Goal: Task Accomplishment & Management: Manage account settings

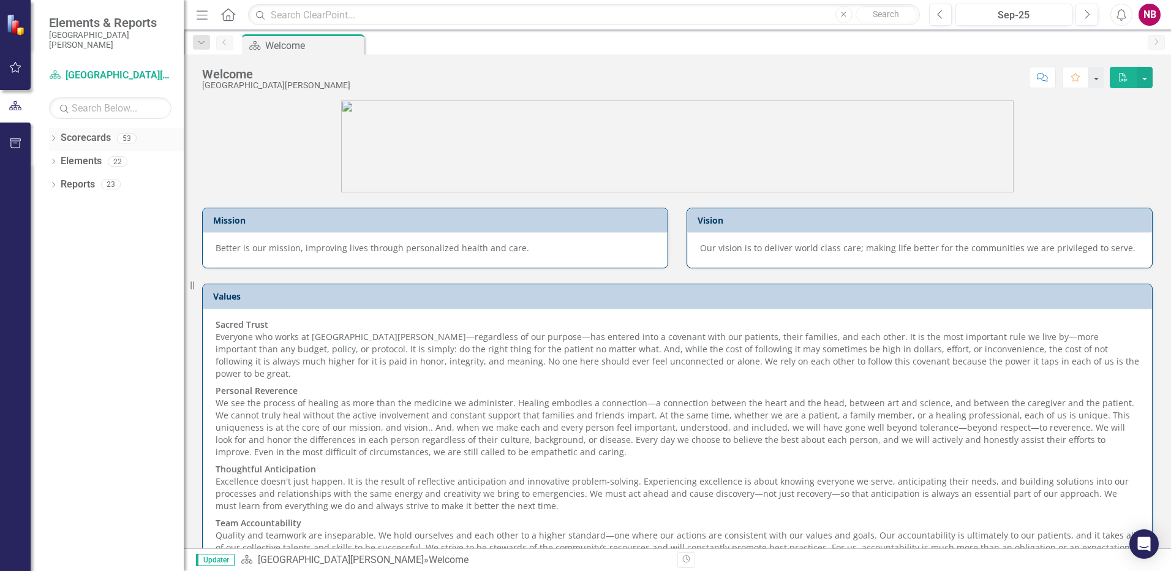
click at [78, 142] on link "Scorecards" at bounding box center [86, 138] width 50 height 14
click at [93, 138] on link "Scorecards" at bounding box center [86, 138] width 50 height 14
click at [83, 139] on link "Scorecards" at bounding box center [86, 138] width 50 height 14
click at [52, 136] on icon "Dropdown" at bounding box center [53, 139] width 9 height 7
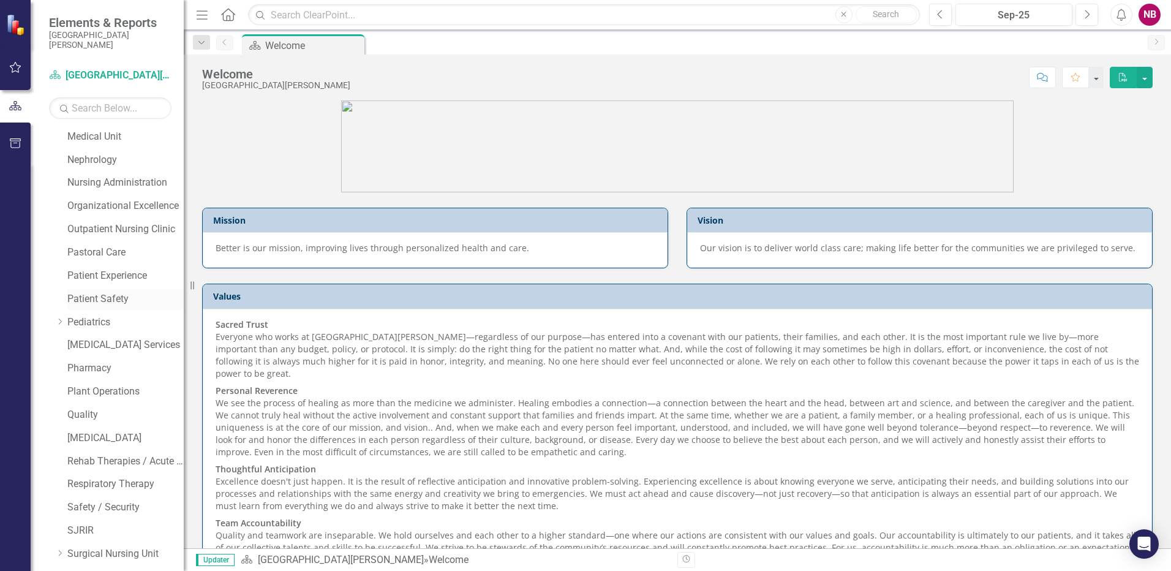
scroll to position [735, 0]
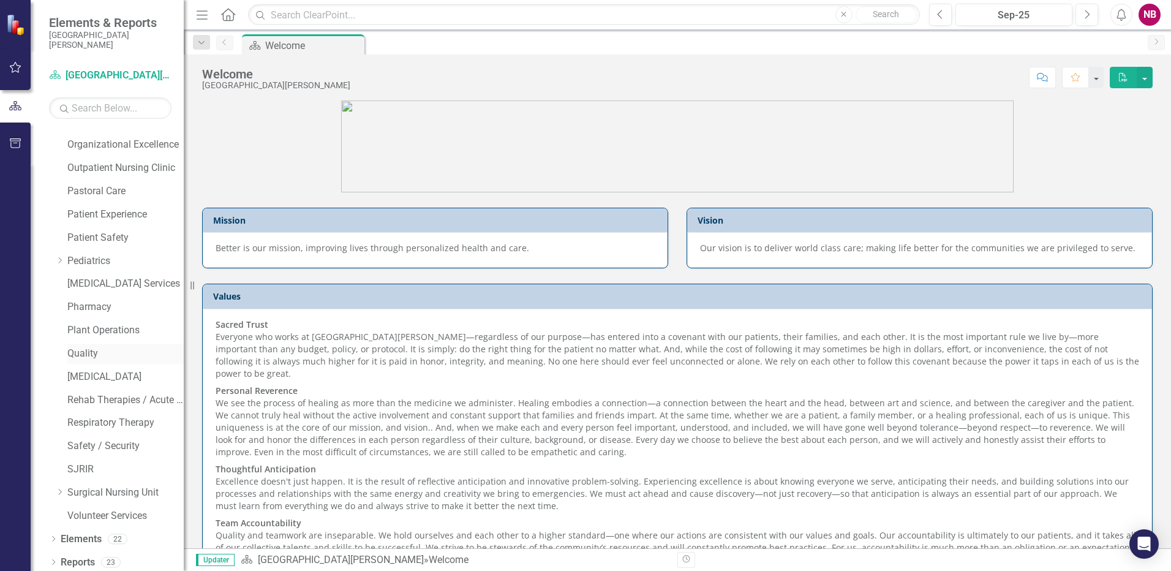
click at [85, 352] on link "Quality" at bounding box center [125, 354] width 116 height 14
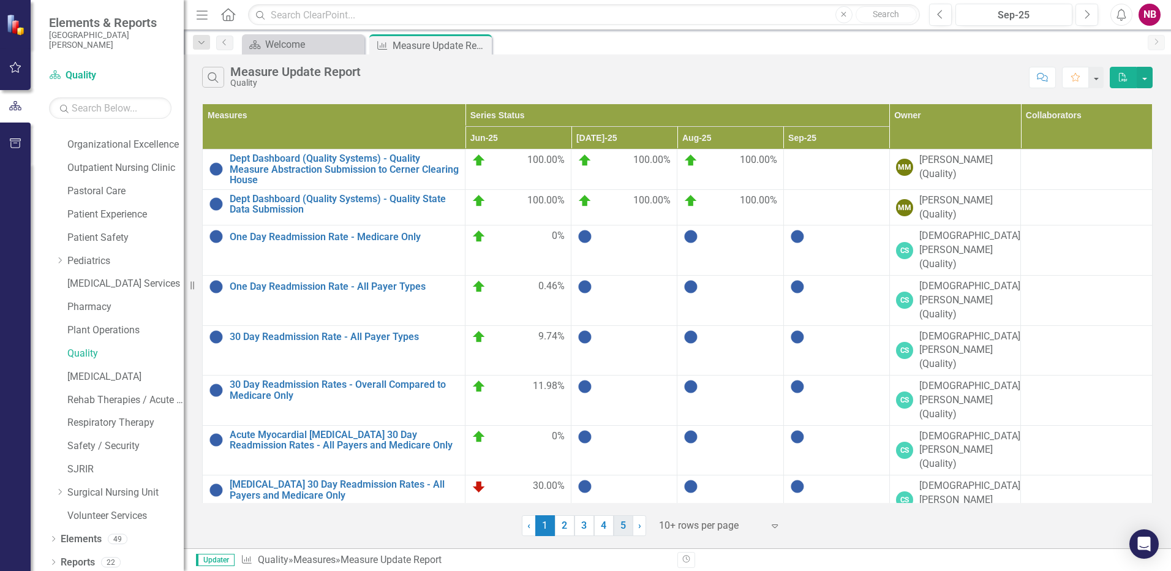
click at [621, 531] on link "5" at bounding box center [624, 525] width 20 height 21
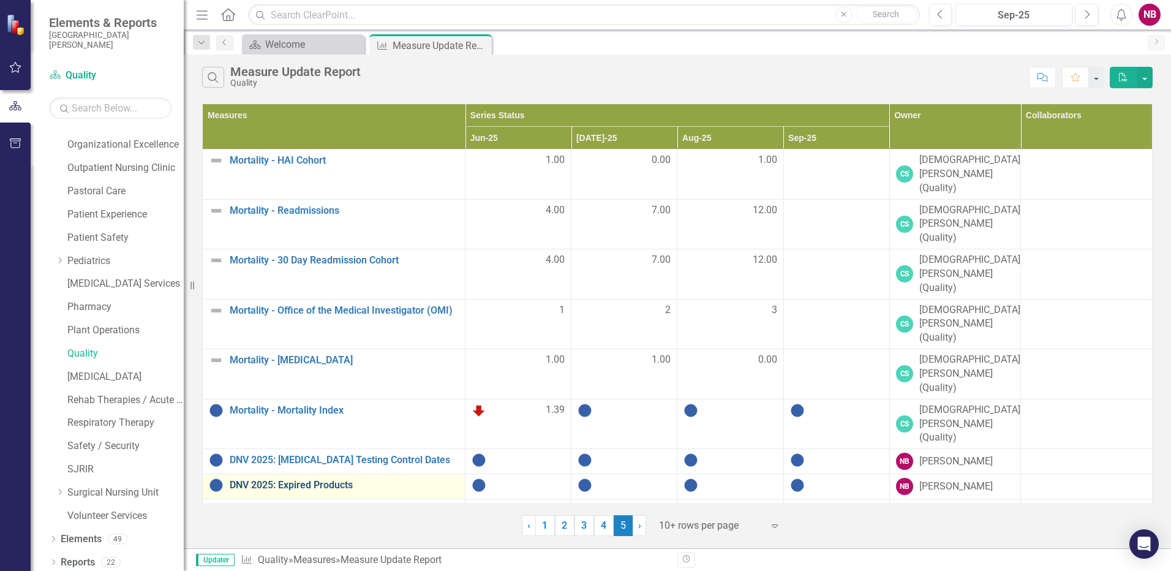
click at [307, 480] on link "DNV 2025: Expired Products" at bounding box center [344, 485] width 229 height 11
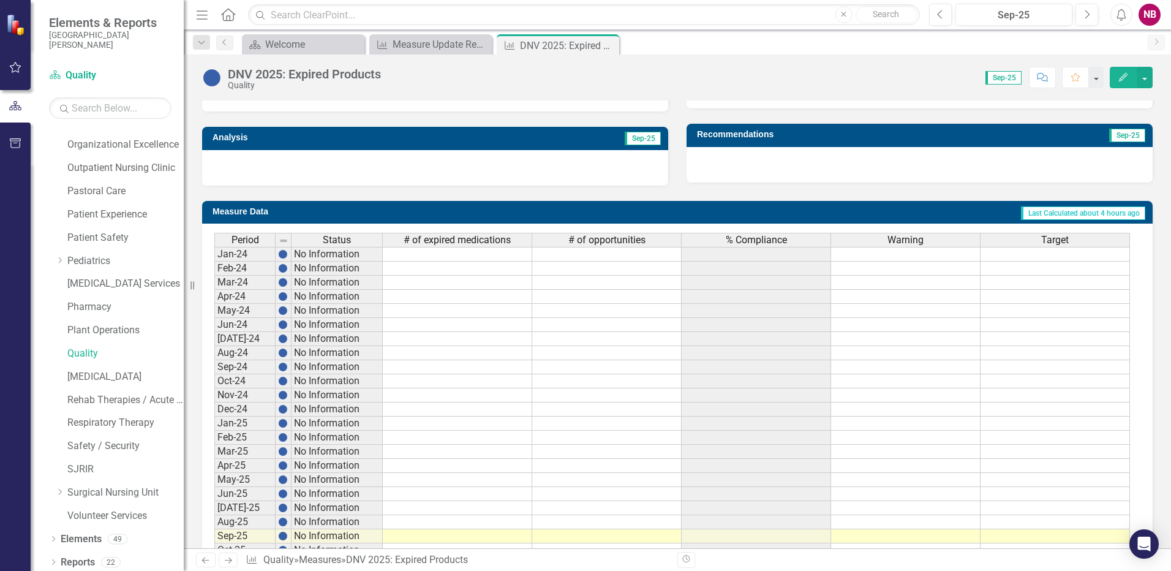
scroll to position [436, 0]
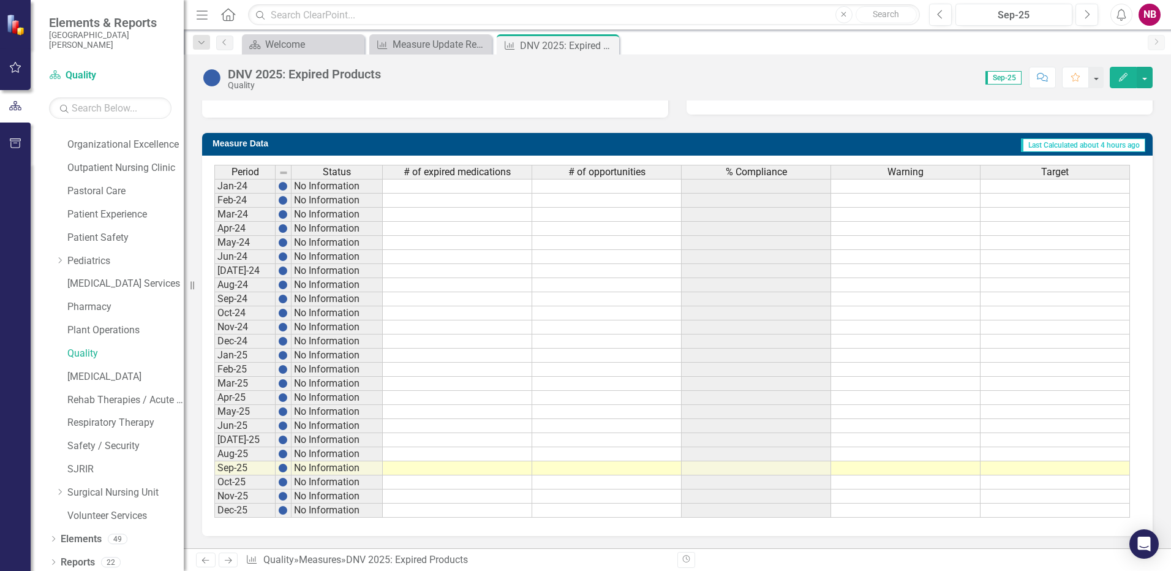
click at [433, 469] on td at bounding box center [458, 468] width 150 height 14
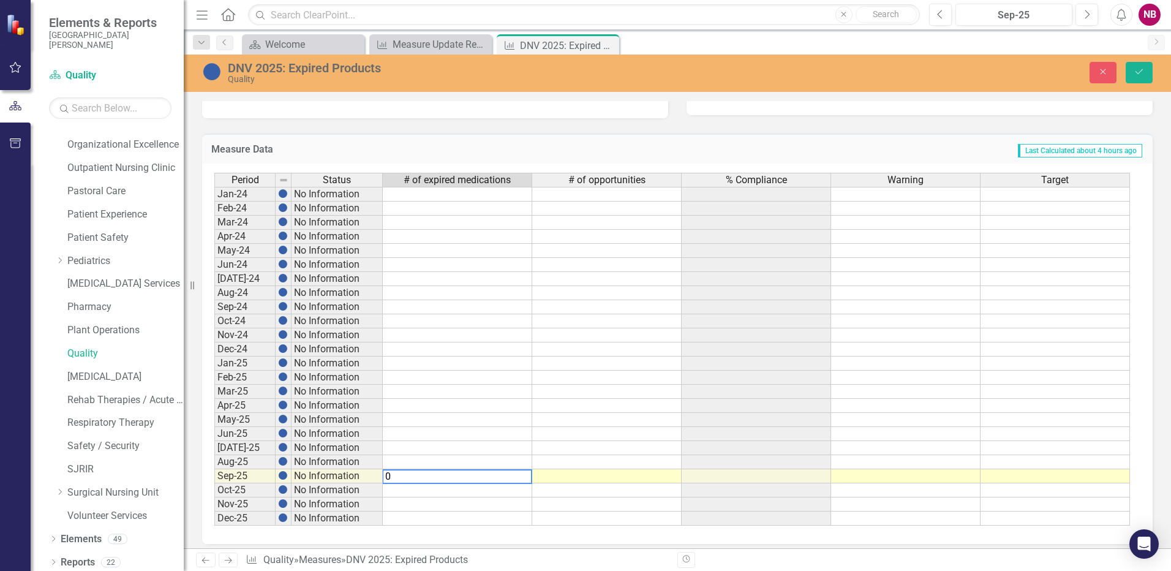
type textarea "0"
click at [575, 478] on td at bounding box center [607, 476] width 150 height 14
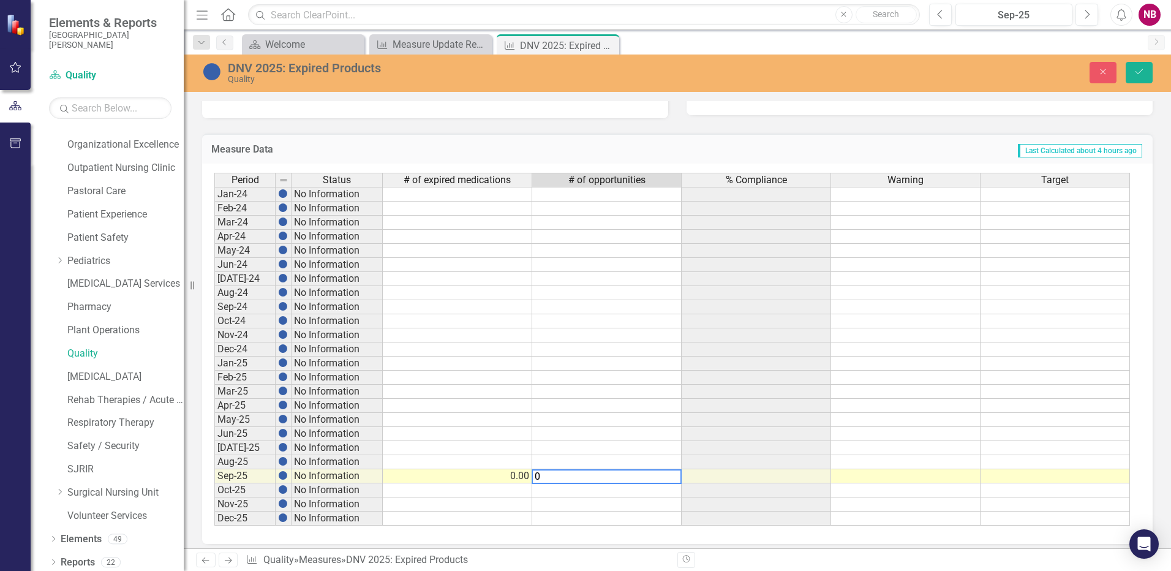
type textarea "0"
click at [703, 477] on td at bounding box center [757, 476] width 150 height 14
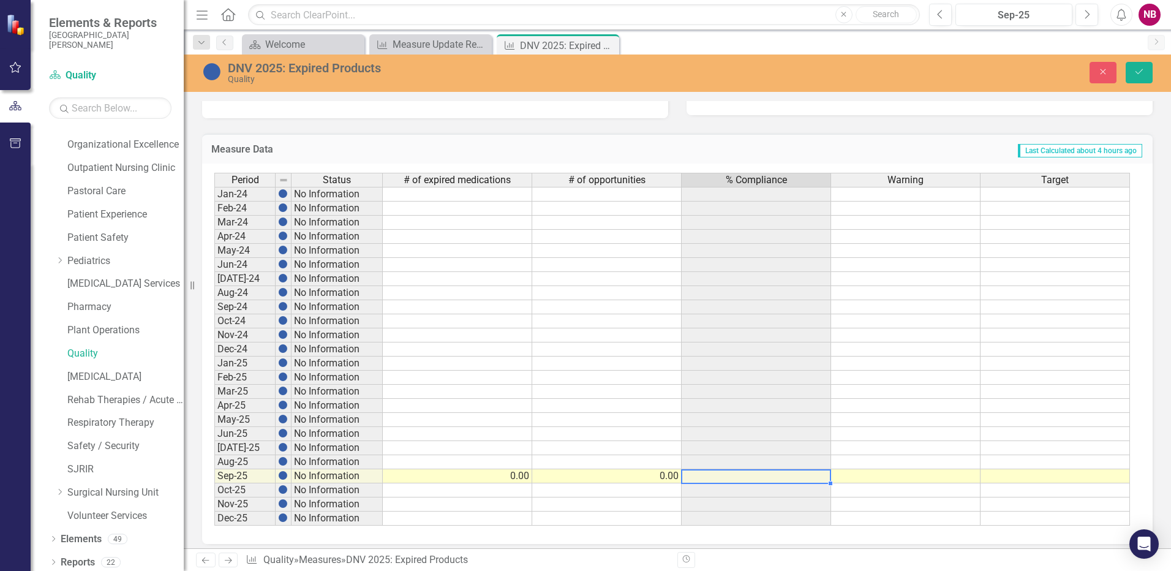
click at [510, 475] on td "0.00" at bounding box center [458, 476] width 150 height 14
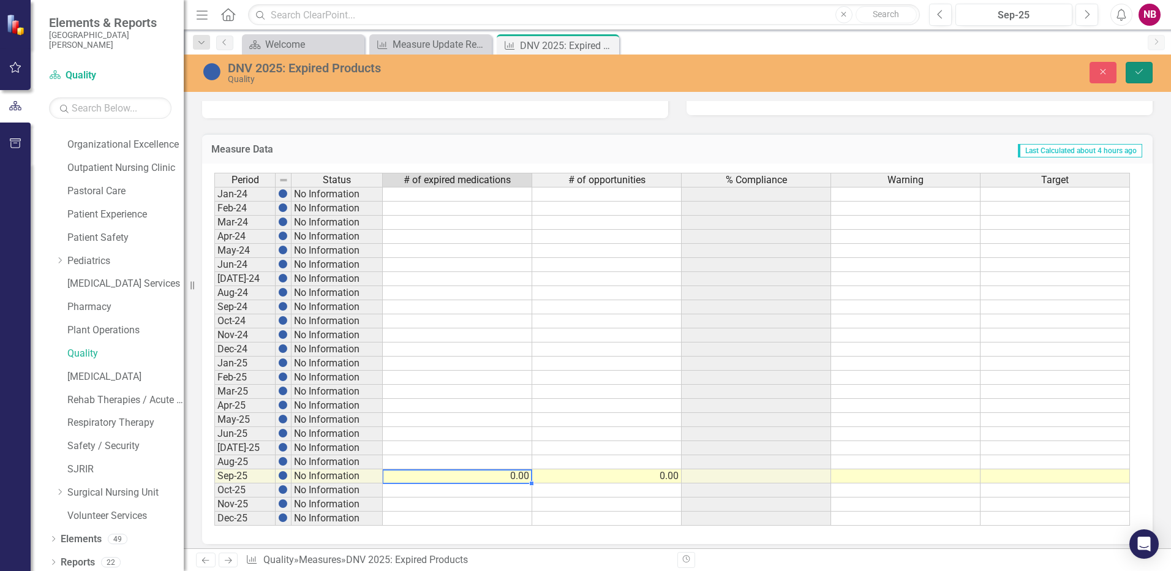
click at [1132, 78] on button "Save" at bounding box center [1139, 72] width 27 height 21
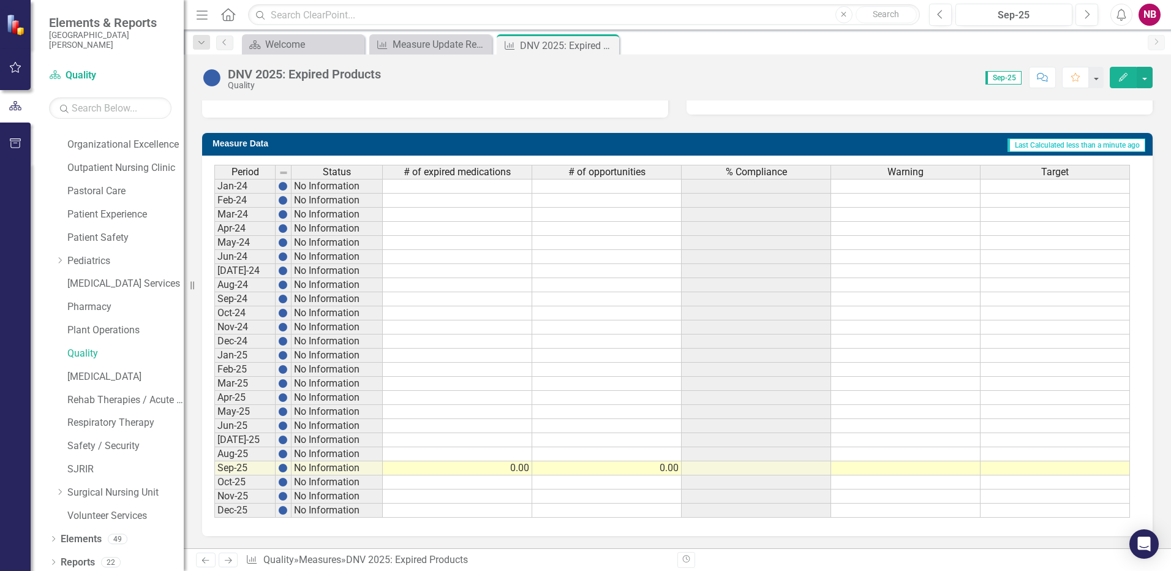
click at [485, 470] on td "0.00" at bounding box center [458, 468] width 150 height 14
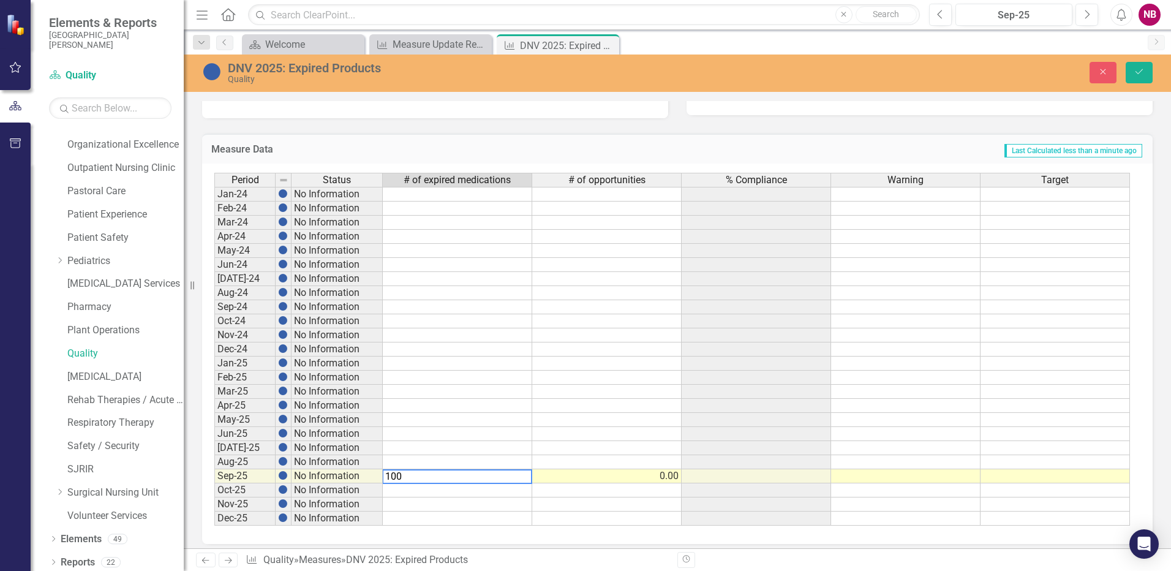
click at [637, 479] on td "0.00" at bounding box center [607, 476] width 150 height 14
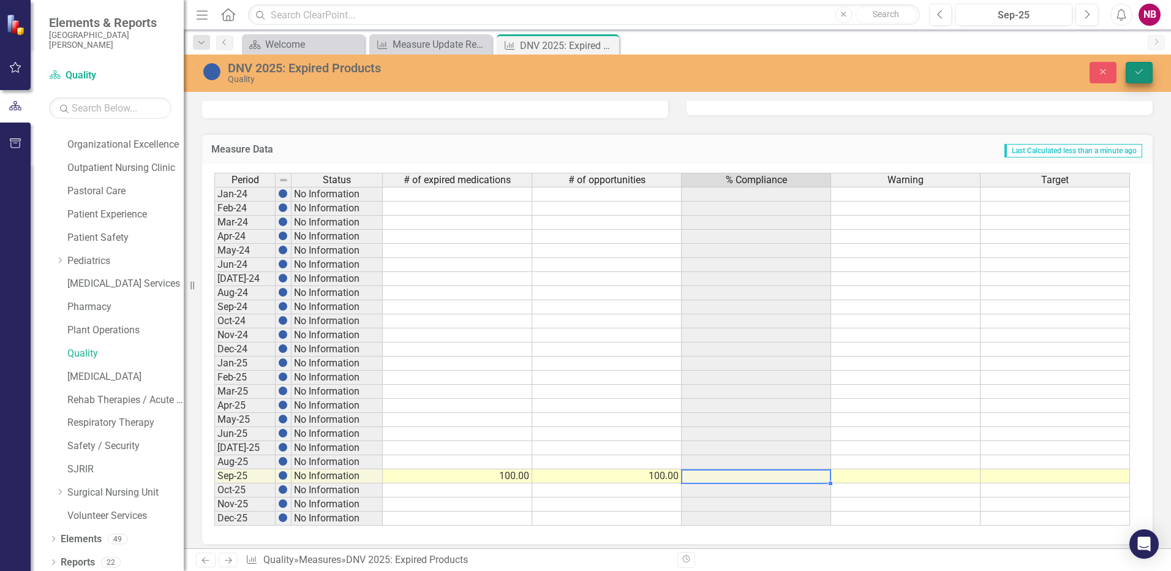
type textarea "100"
click at [1144, 69] on icon "Save" at bounding box center [1139, 71] width 11 height 9
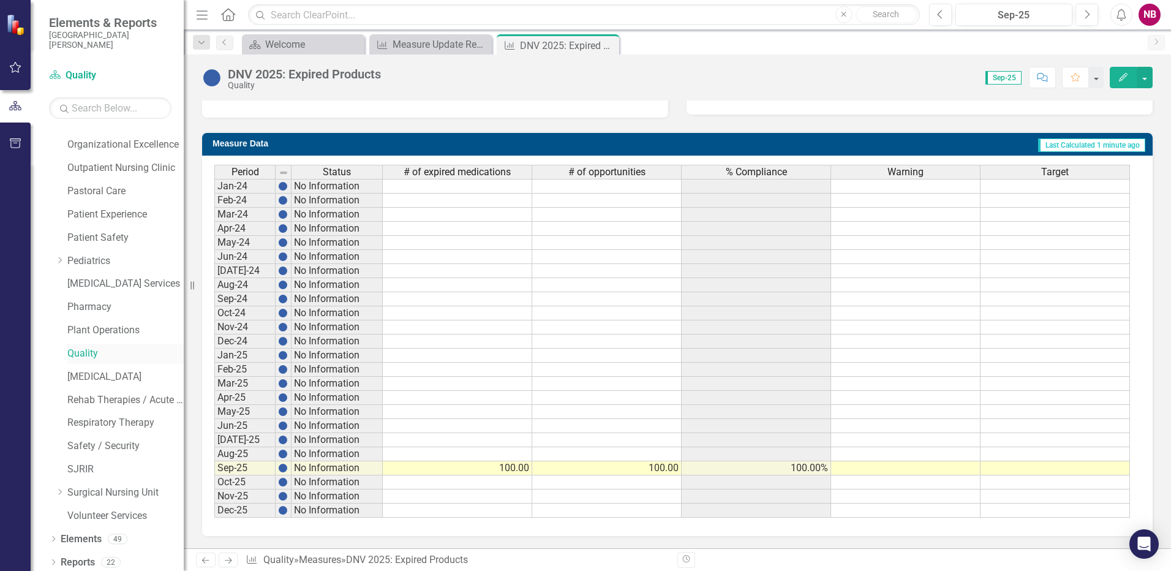
click at [78, 358] on link "Quality" at bounding box center [125, 354] width 116 height 14
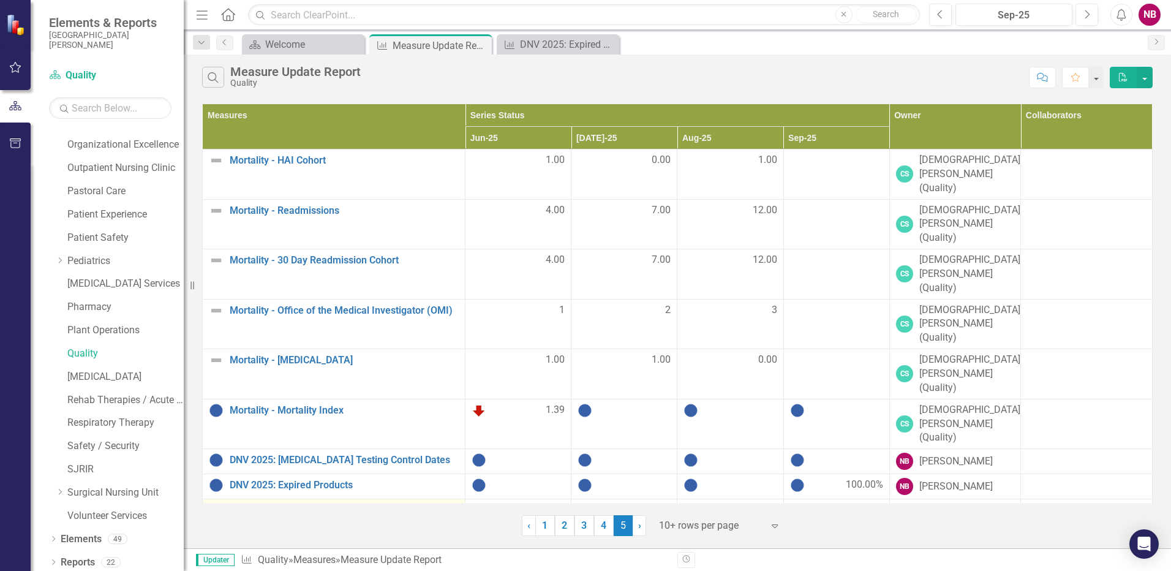
click at [331, 505] on link "DNV 2025: [MEDICAL_DATA] EP Cable Disinfection" at bounding box center [344, 510] width 229 height 11
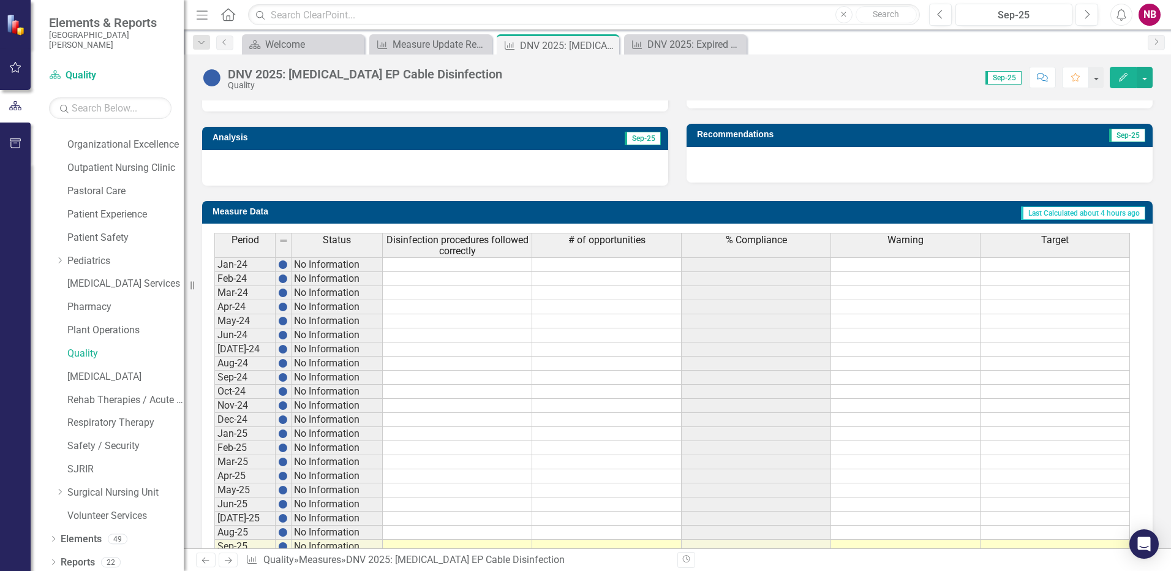
scroll to position [445, 0]
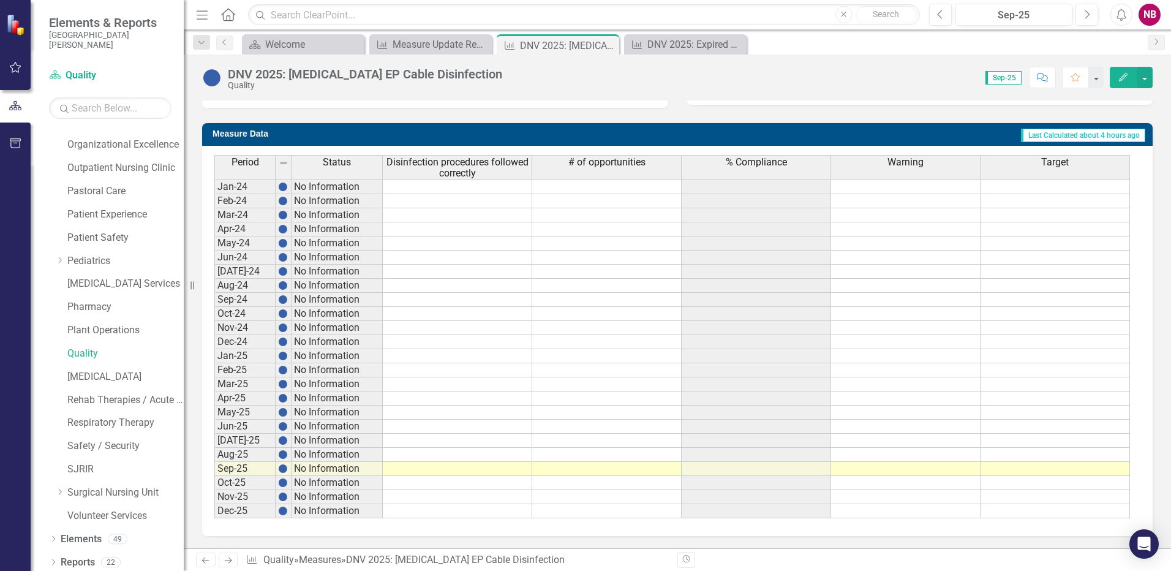
click at [430, 471] on td at bounding box center [458, 469] width 150 height 14
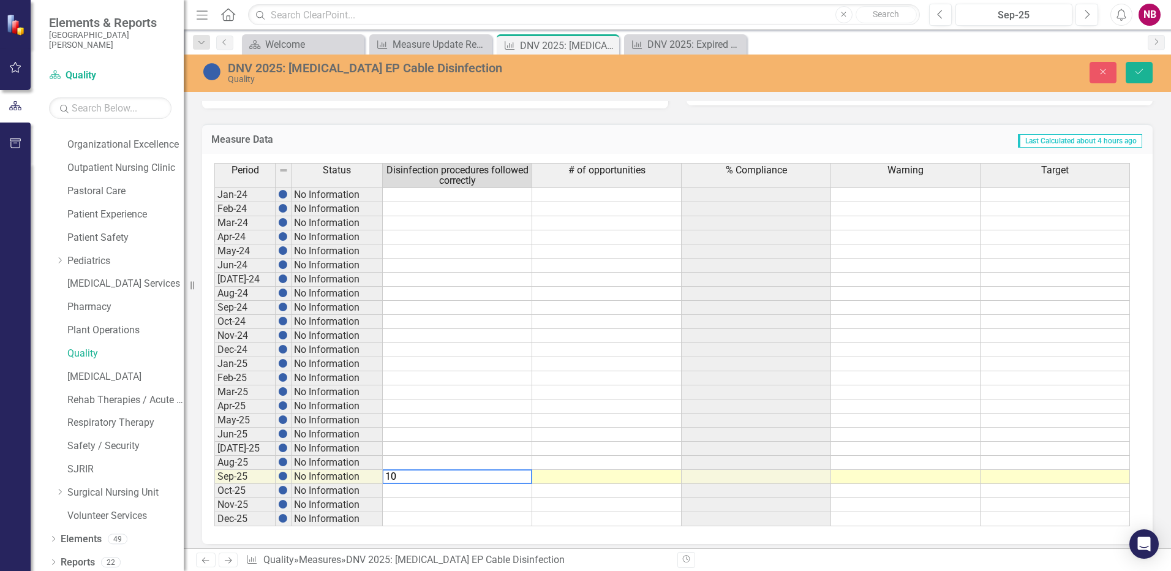
type textarea "100"
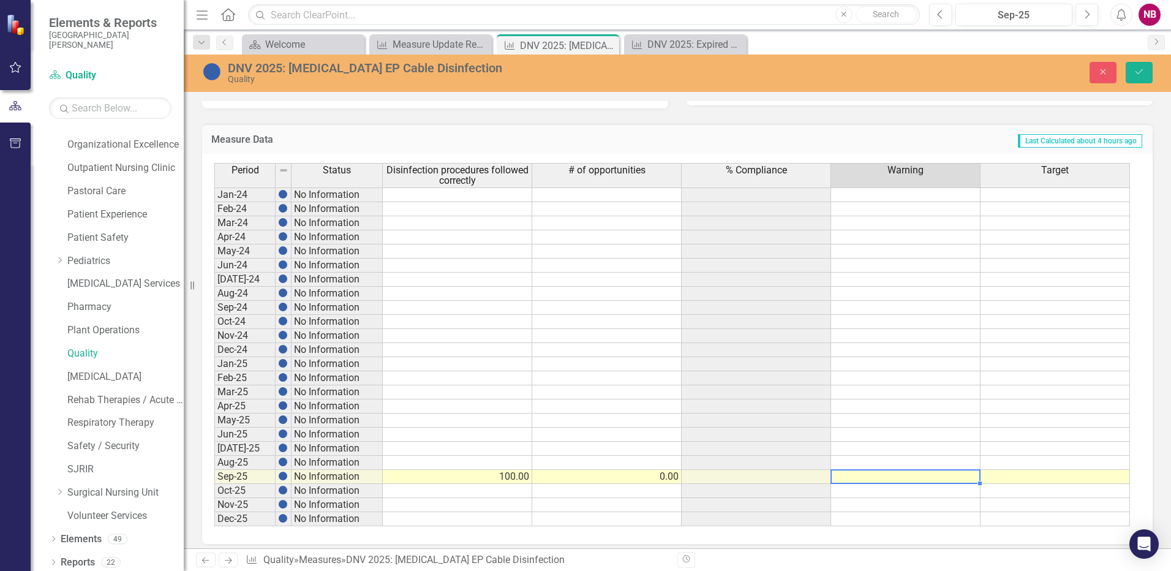
click at [669, 474] on td "0.00" at bounding box center [607, 477] width 150 height 14
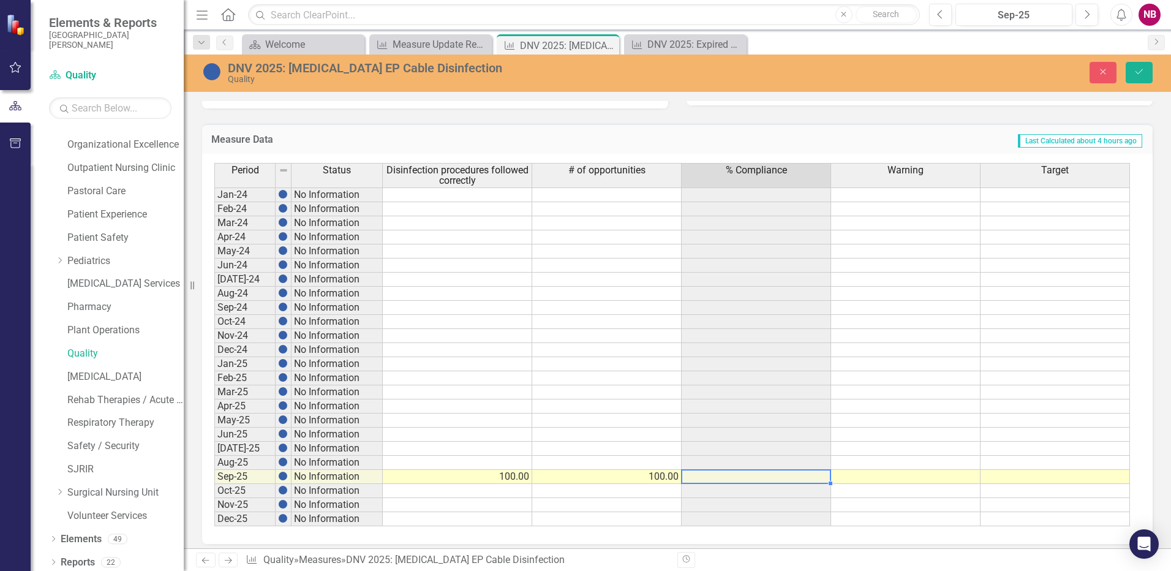
type textarea "100"
click at [871, 473] on td at bounding box center [906, 477] width 150 height 14
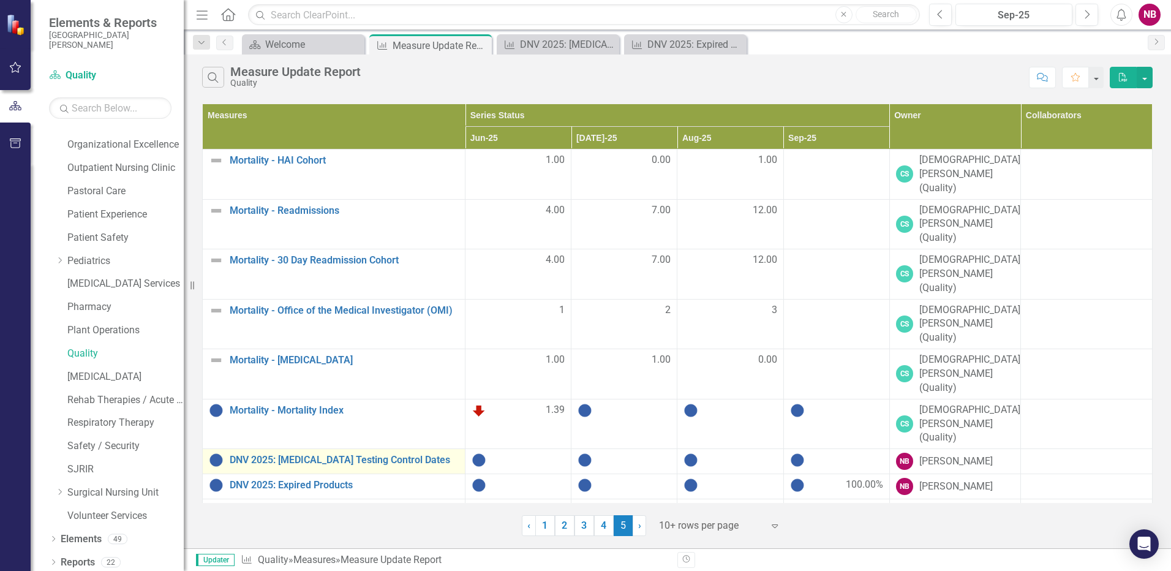
click at [352, 449] on td "DNV 2025: [MEDICAL_DATA] Testing Control Dates Link Open Element" at bounding box center [334, 461] width 263 height 25
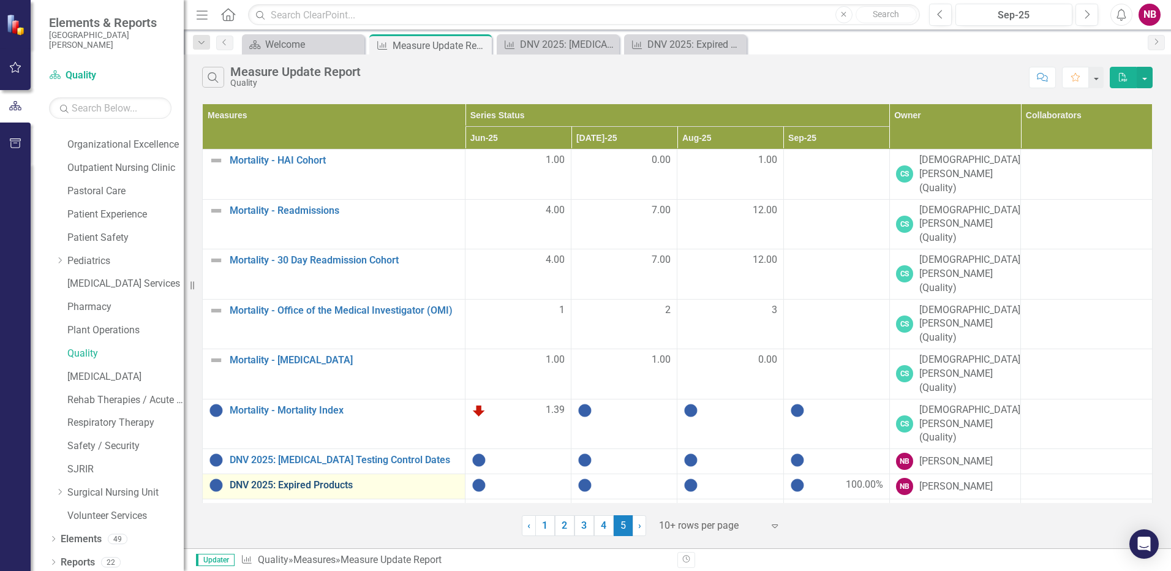
click at [347, 480] on link "DNV 2025: Expired Products" at bounding box center [344, 485] width 229 height 11
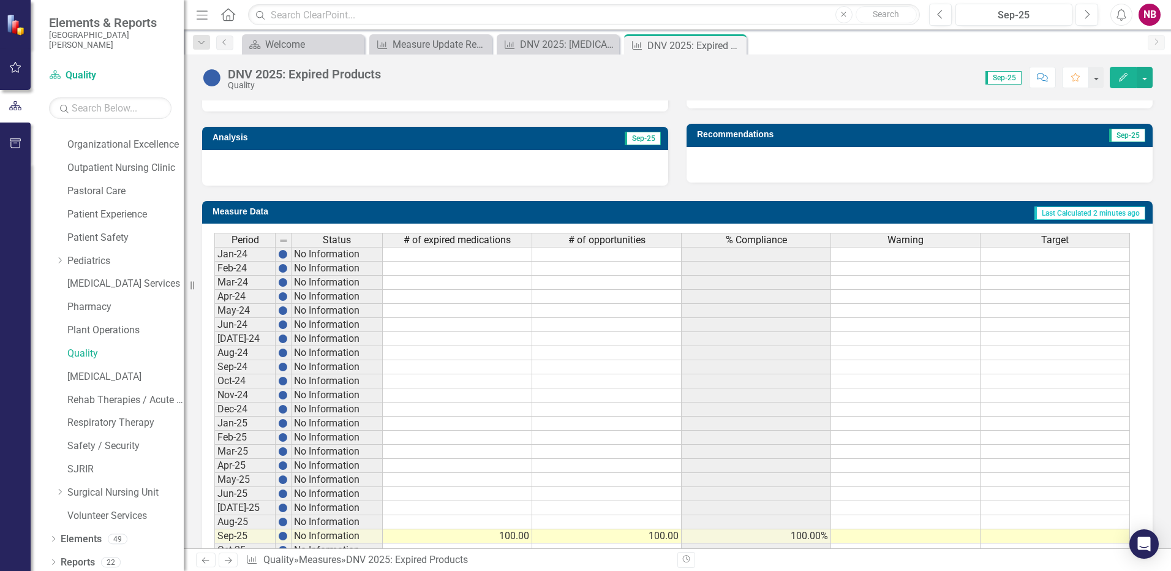
scroll to position [436, 0]
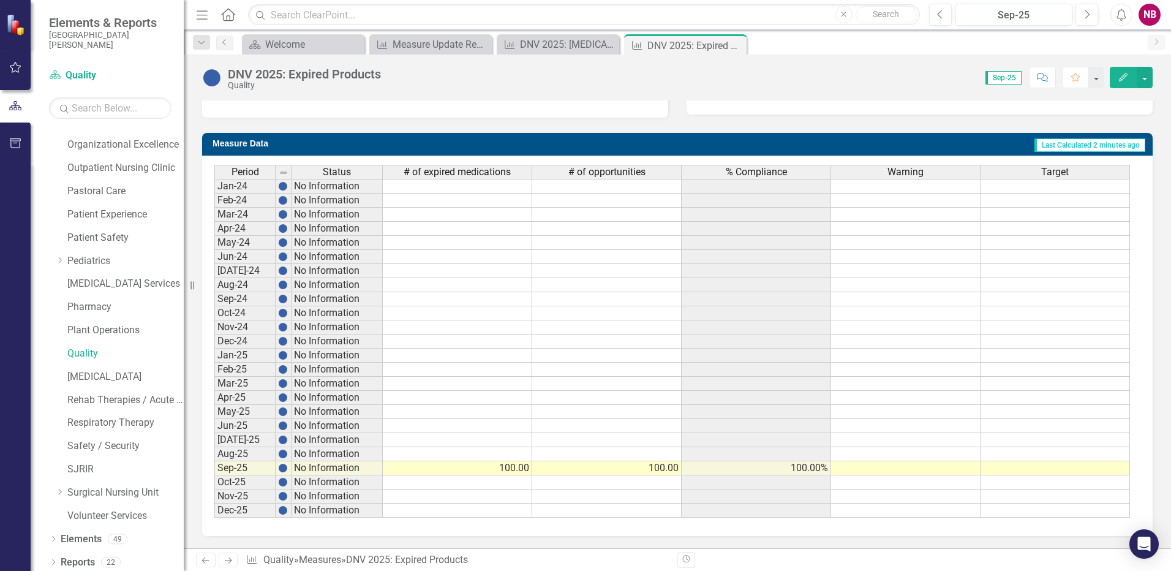
click at [665, 468] on td "100.00" at bounding box center [607, 468] width 150 height 14
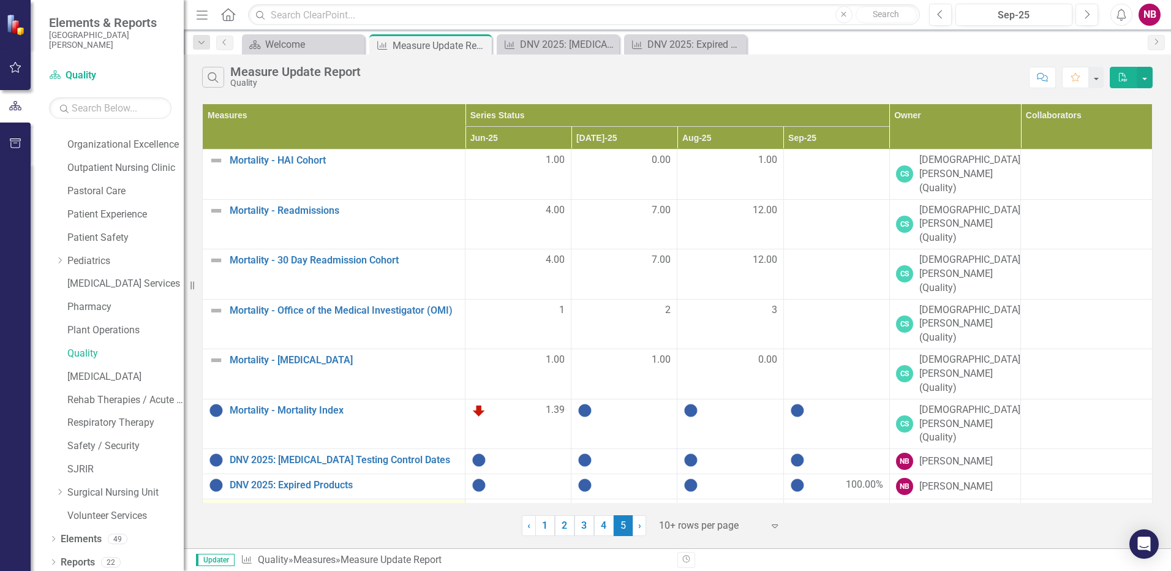
click at [324, 505] on link "DNV 2025: [MEDICAL_DATA] EP Cable Disinfection" at bounding box center [344, 510] width 229 height 11
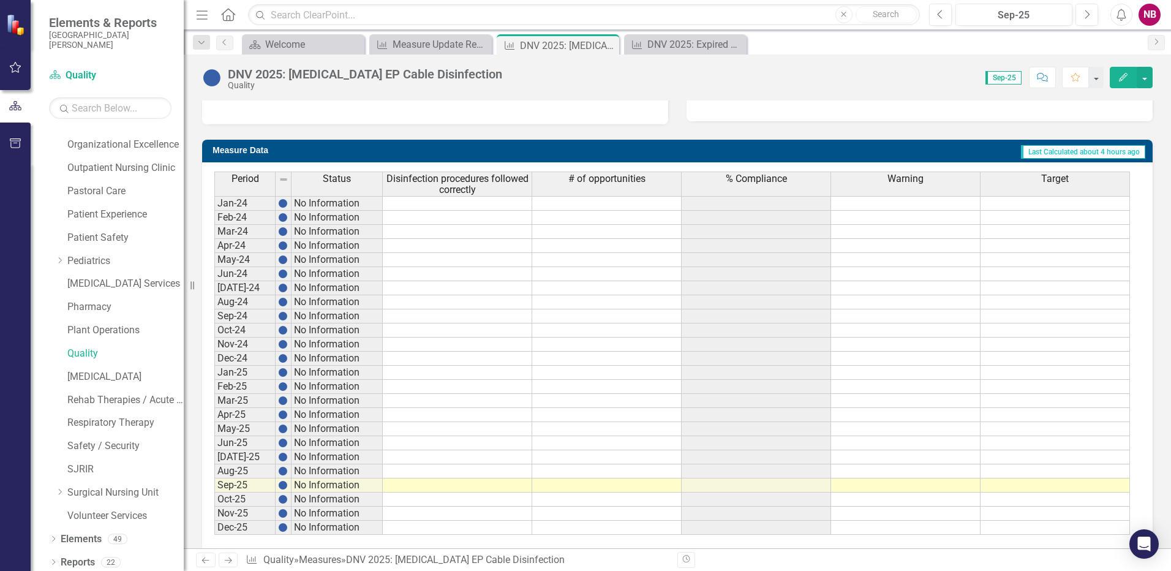
scroll to position [445, 0]
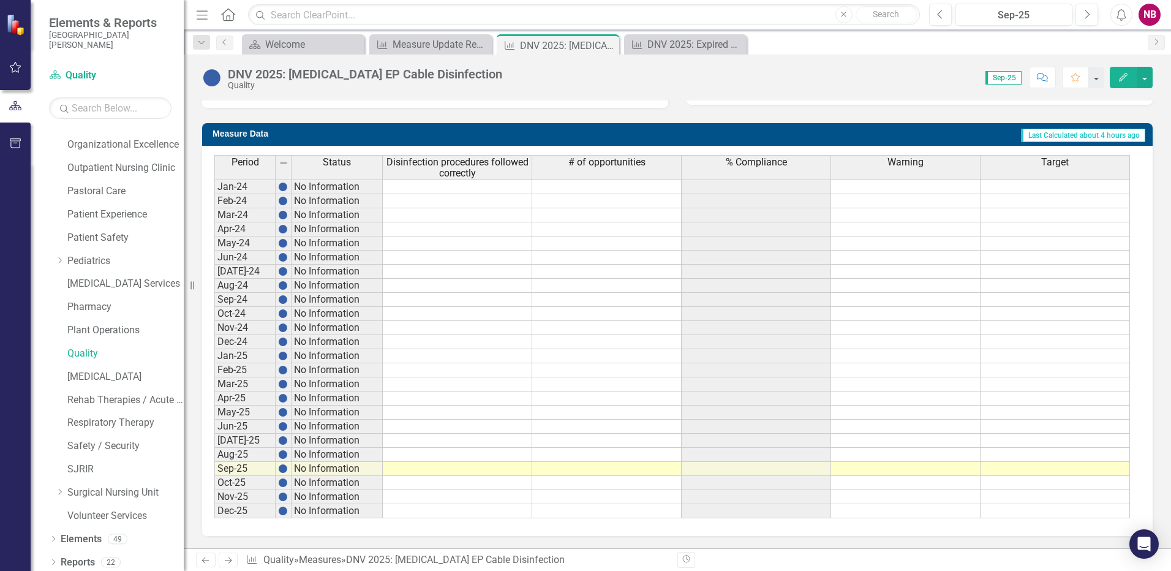
click at [458, 469] on td at bounding box center [458, 469] width 150 height 14
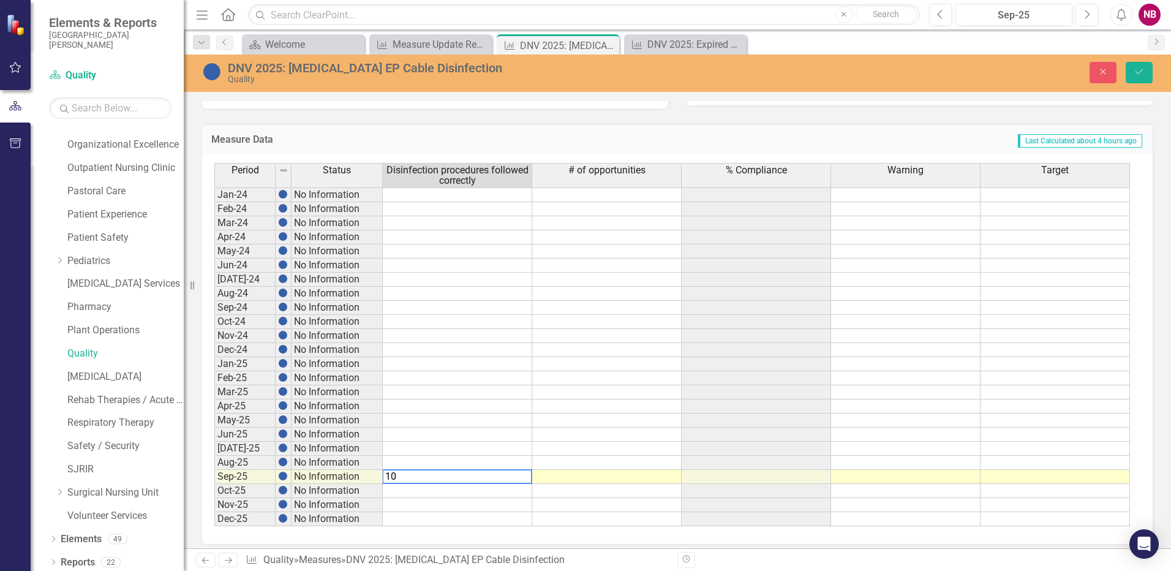
type textarea "100"
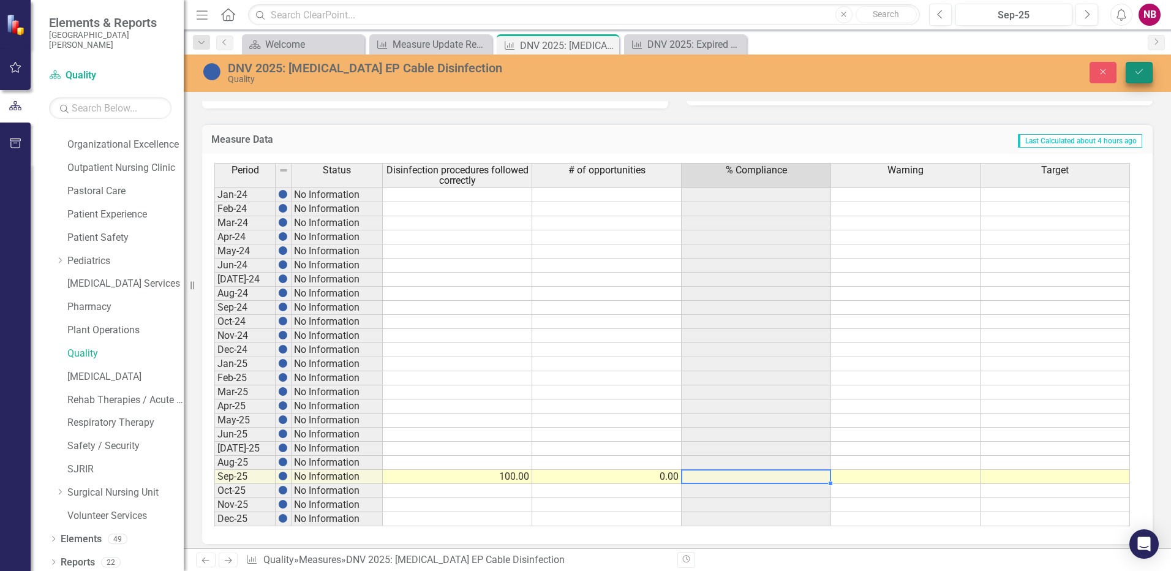
type textarea "01"
click at [1142, 70] on icon "submit" at bounding box center [1139, 71] width 7 height 5
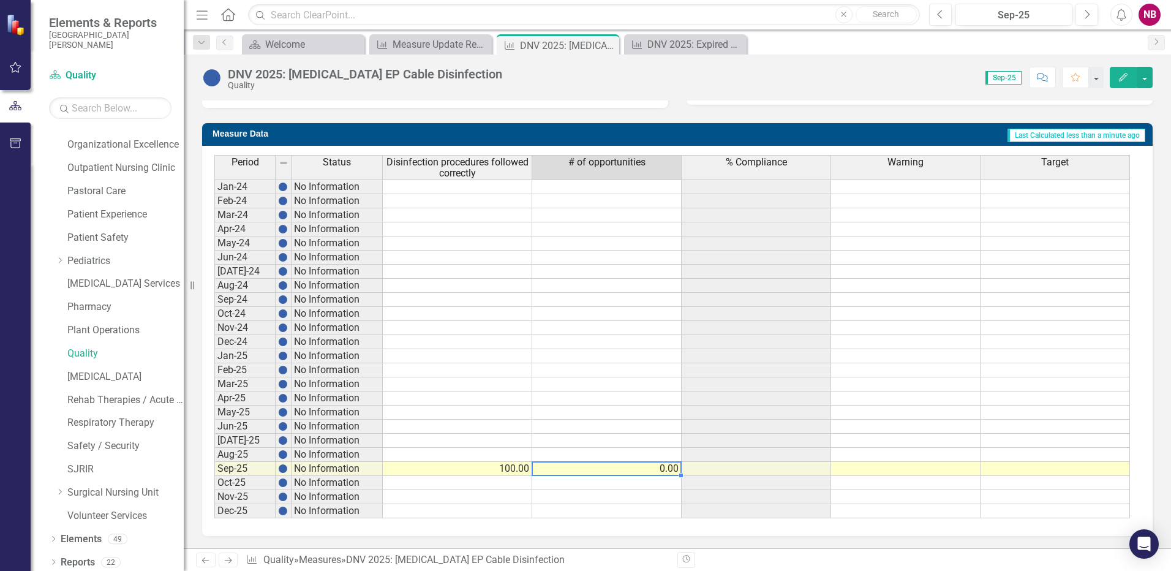
click at [662, 472] on td "0.00" at bounding box center [607, 469] width 150 height 14
click at [728, 471] on td at bounding box center [757, 469] width 150 height 14
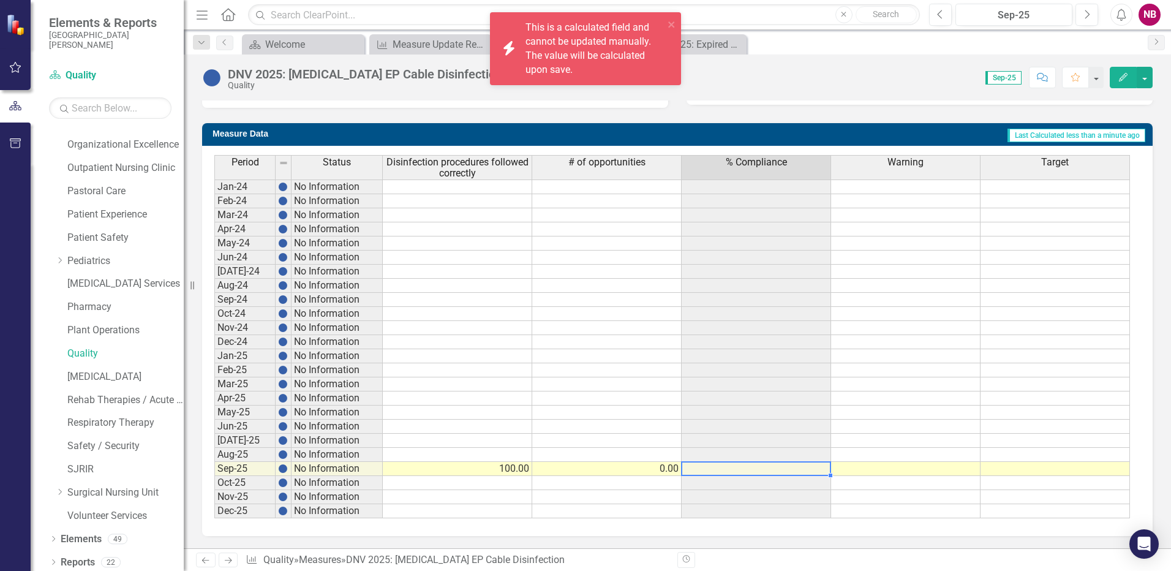
click at [893, 266] on td at bounding box center [906, 272] width 150 height 14
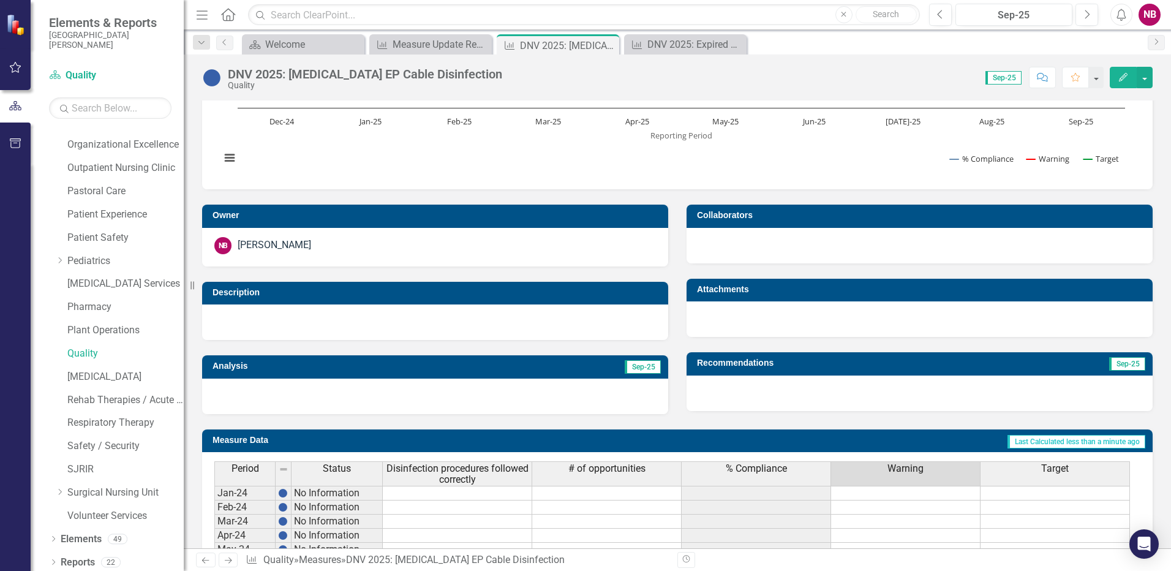
scroll to position [0, 0]
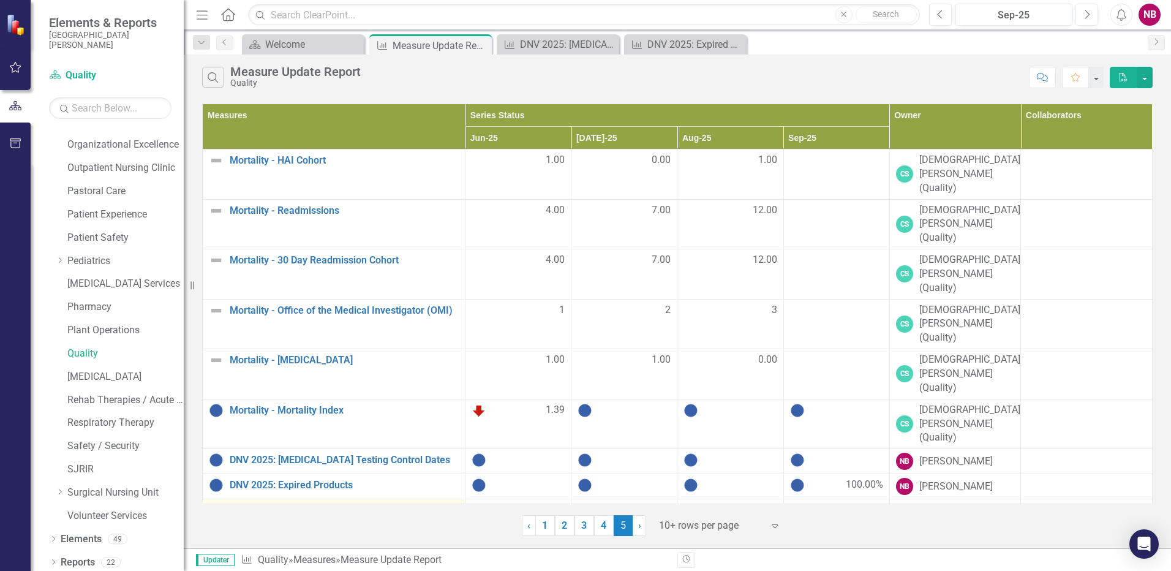
click at [339, 505] on link "DNV 2025: [MEDICAL_DATA] EP Cable Disinfection" at bounding box center [344, 510] width 229 height 11
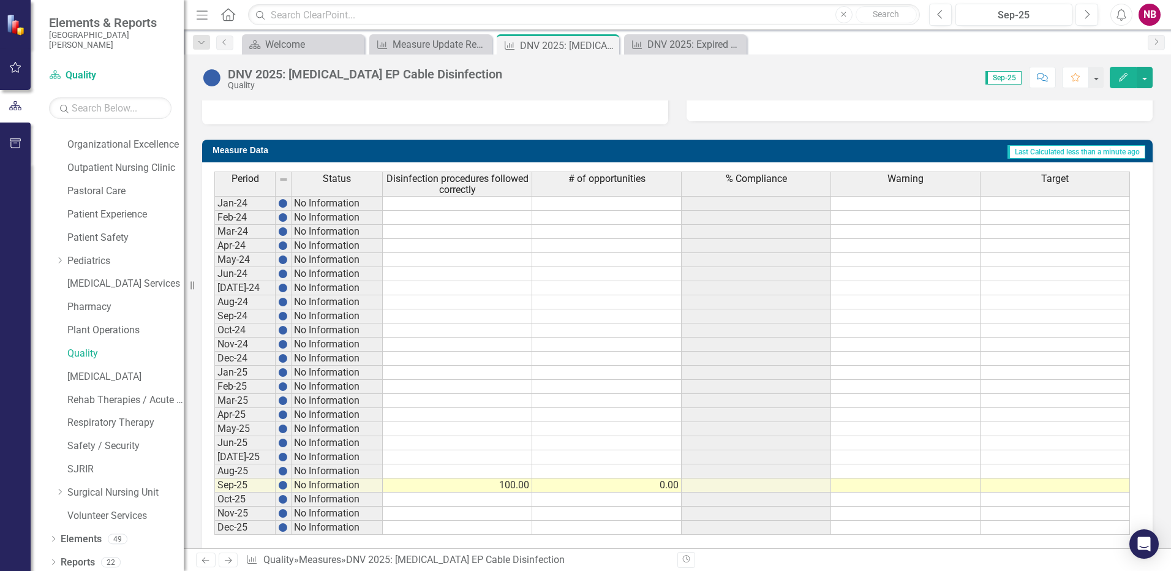
scroll to position [445, 0]
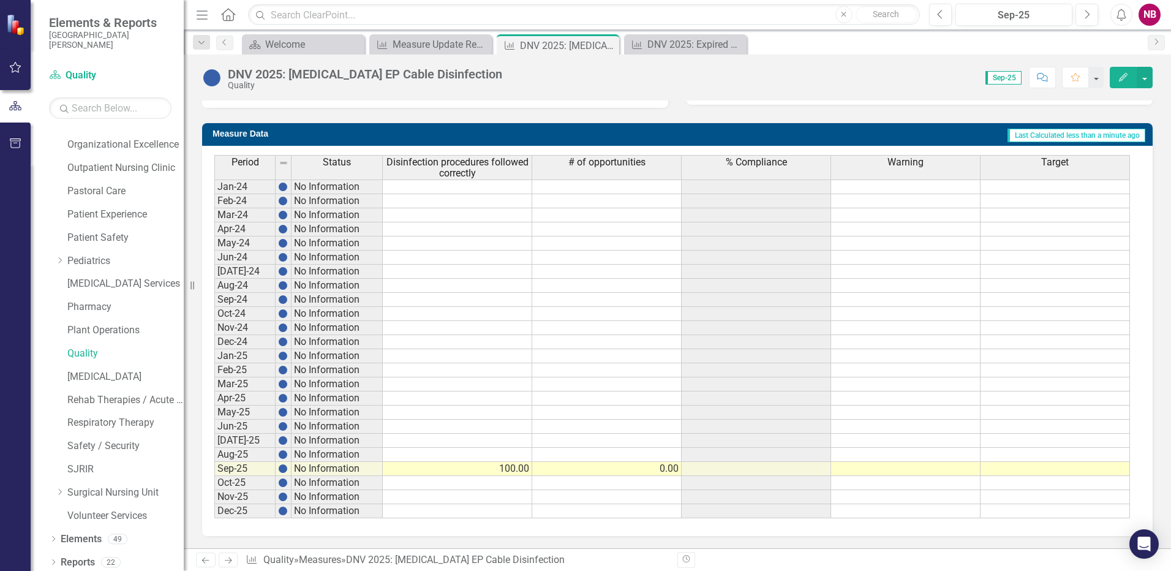
drag, startPoint x: 662, startPoint y: 465, endPoint x: 693, endPoint y: 463, distance: 31.3
click at [662, 466] on td "0.00" at bounding box center [607, 469] width 150 height 14
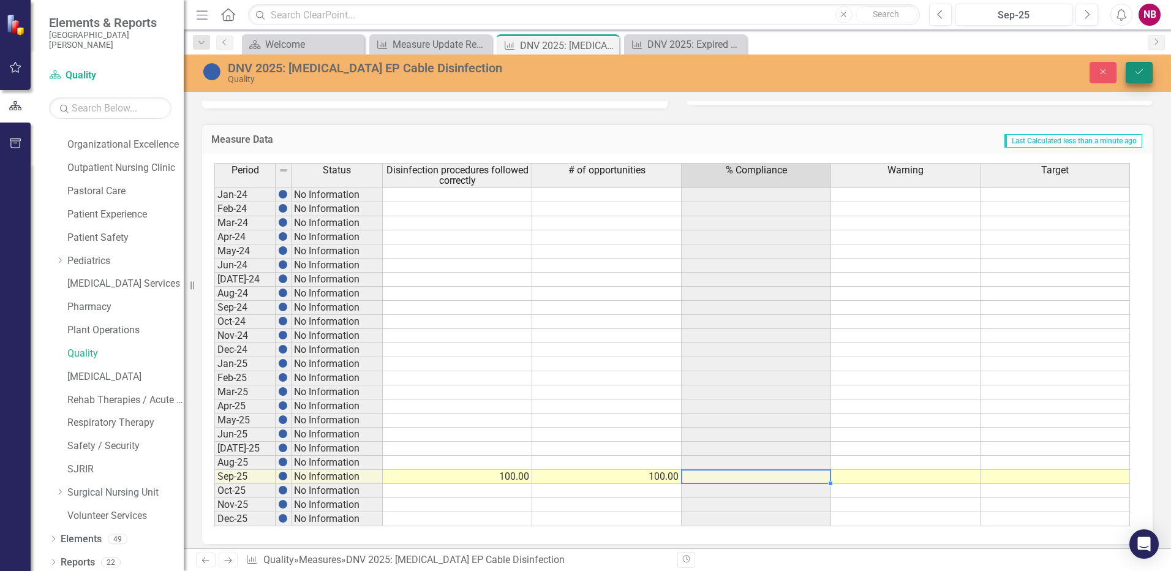
type textarea "100"
click at [1144, 70] on icon "Save" at bounding box center [1139, 71] width 11 height 9
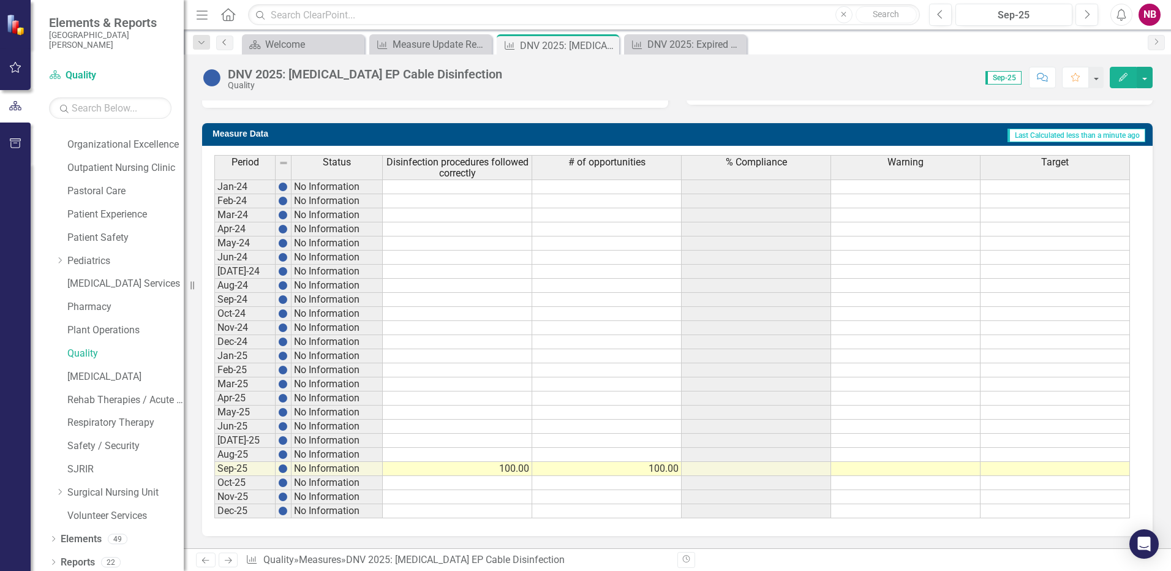
click at [222, 44] on icon "Previous" at bounding box center [225, 42] width 10 height 7
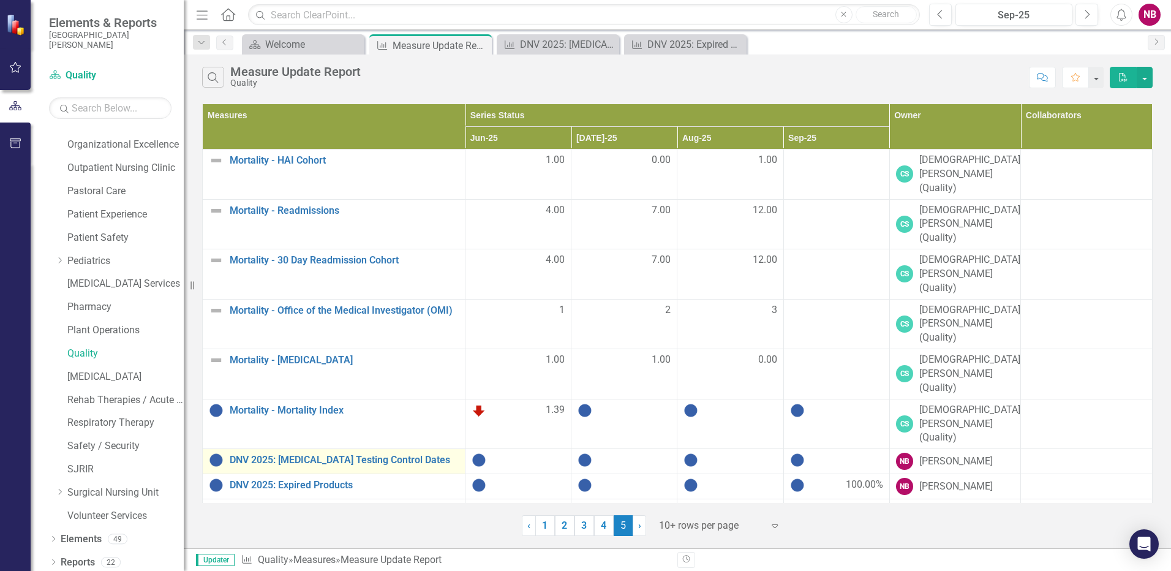
click at [400, 453] on div "DNV 2025: [MEDICAL_DATA] Testing Control Dates" at bounding box center [334, 460] width 250 height 15
